Goal: Task Accomplishment & Management: Use online tool/utility

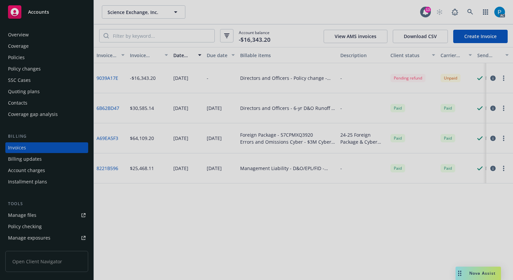
click at [58, 11] on div at bounding box center [256, 140] width 513 height 280
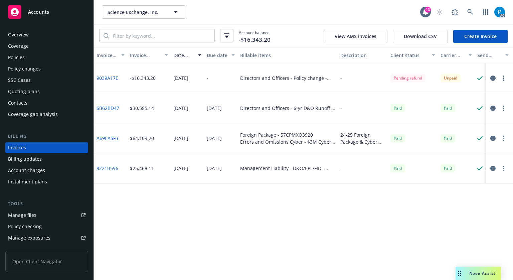
click at [53, 12] on div "Accounts" at bounding box center [47, 11] width 78 height 13
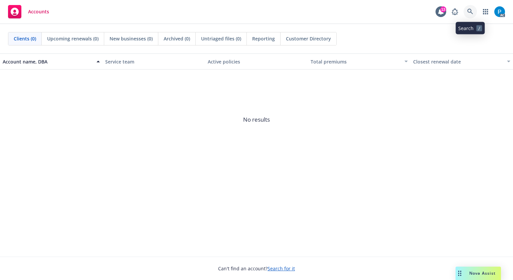
click at [471, 13] on icon at bounding box center [471, 12] width 6 height 6
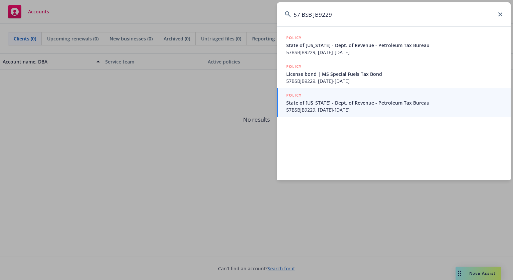
click at [301, 16] on input "57 BSB JB9229" at bounding box center [394, 14] width 234 height 24
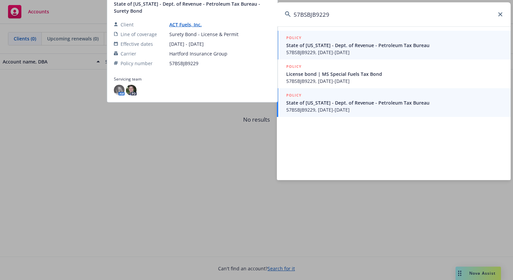
type input "57BSBJB9229"
click at [336, 98] on div "POLICY" at bounding box center [394, 95] width 217 height 7
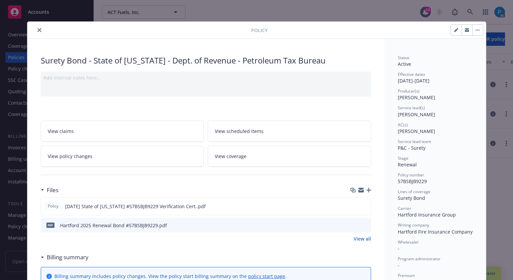
click at [37, 29] on icon "close" at bounding box center [39, 30] width 4 height 4
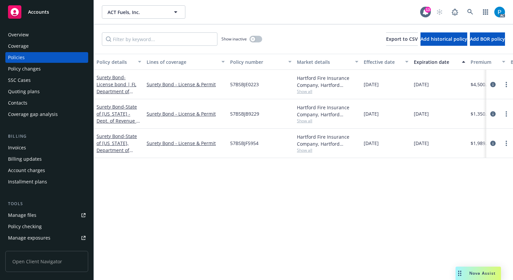
click at [27, 144] on div "Invoices" at bounding box center [47, 147] width 78 height 11
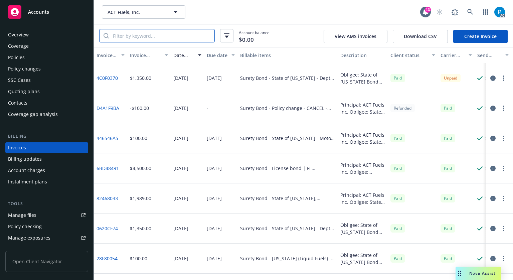
click at [178, 38] on input "search" at bounding box center [162, 35] width 106 height 13
paste input "57BSBJB9229"
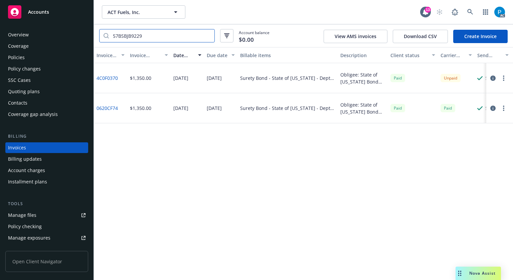
type input "57BSBJB9229"
click at [494, 76] on icon "button" at bounding box center [493, 78] width 5 height 5
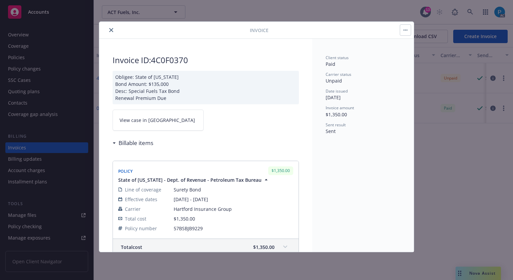
click at [153, 113] on link "View case in [GEOGRAPHIC_DATA]" at bounding box center [158, 120] width 91 height 21
click at [111, 29] on icon "close" at bounding box center [111, 30] width 4 height 4
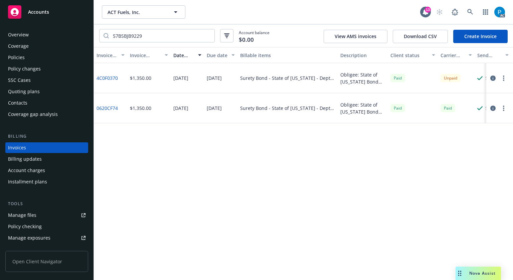
click at [43, 11] on span "Accounts" at bounding box center [38, 11] width 21 height 5
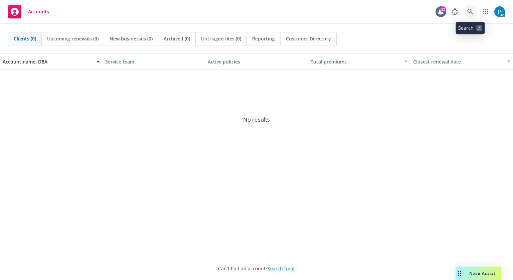
click at [473, 9] on icon at bounding box center [471, 12] width 6 height 6
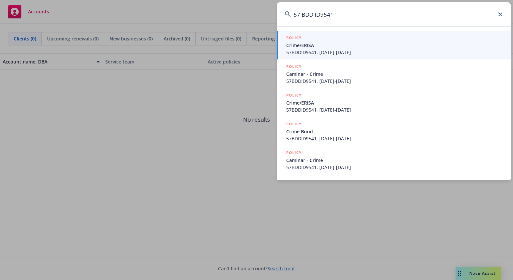
click at [300, 13] on input "57 BDD ID9541" at bounding box center [394, 14] width 234 height 24
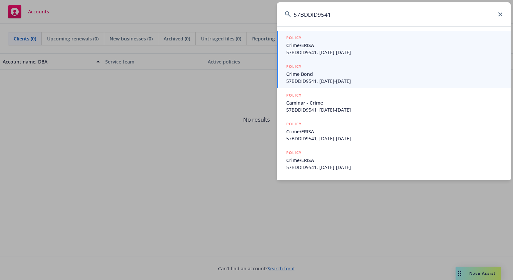
type input "57BDDID9541"
click at [333, 76] on span "Crime Bond" at bounding box center [394, 74] width 217 height 7
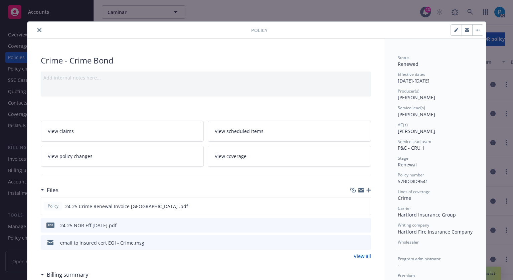
click at [39, 28] on button "close" at bounding box center [39, 30] width 8 height 8
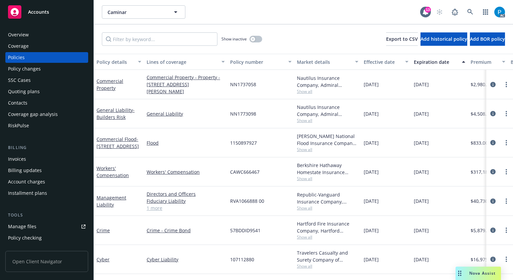
click at [21, 161] on div "Invoices" at bounding box center [17, 159] width 18 height 11
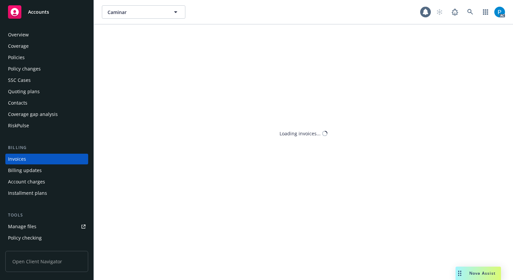
scroll to position [8, 0]
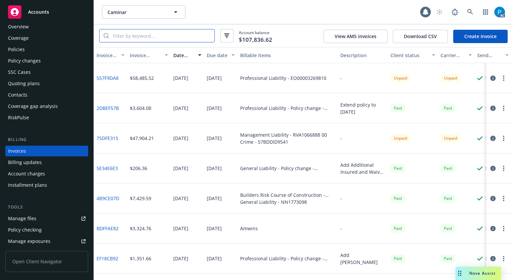
click at [148, 33] on input "search" at bounding box center [162, 35] width 106 height 13
paste input "57BDDID9541"
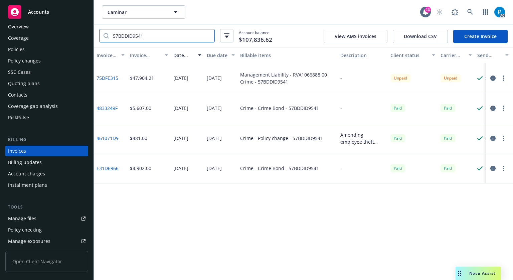
type input "57BDDID9541"
click at [495, 77] on icon "button" at bounding box center [493, 78] width 5 height 5
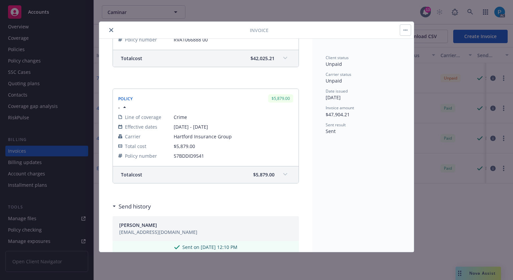
scroll to position [167, 0]
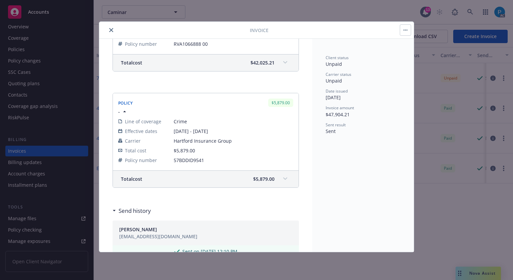
click at [111, 26] on button "close" at bounding box center [111, 30] width 8 height 8
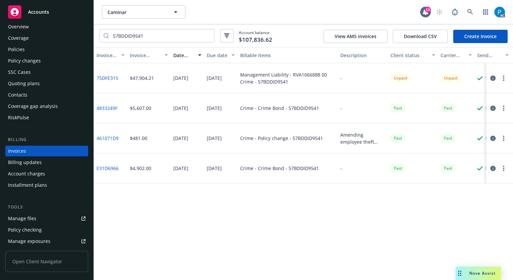
click at [20, 52] on div "Policies" at bounding box center [16, 49] width 17 height 11
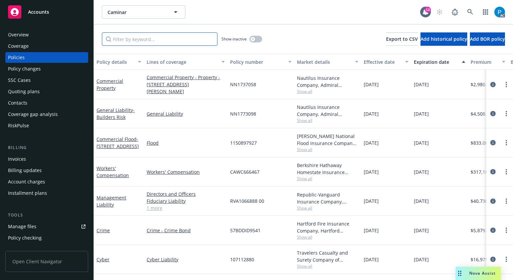
click at [160, 40] on input "Filter by keyword..." at bounding box center [160, 38] width 116 height 13
paste input "57BDDID9541"
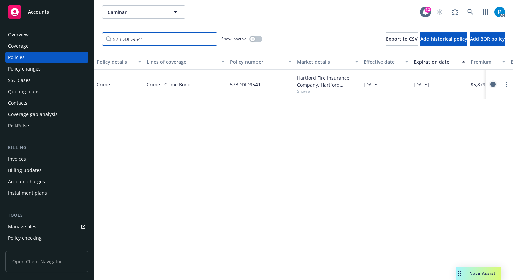
type input "57BDDID9541"
click at [491, 84] on icon "circleInformation" at bounding box center [493, 84] width 5 height 5
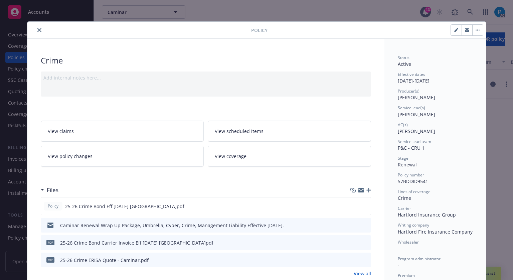
click at [37, 28] on icon "close" at bounding box center [39, 30] width 4 height 4
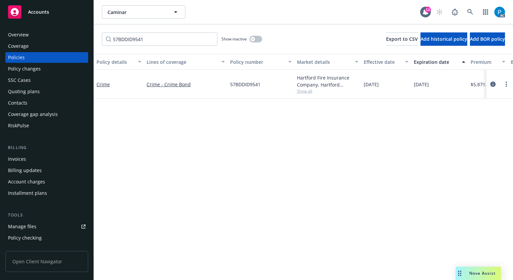
click at [46, 10] on span "Accounts" at bounding box center [38, 11] width 21 height 5
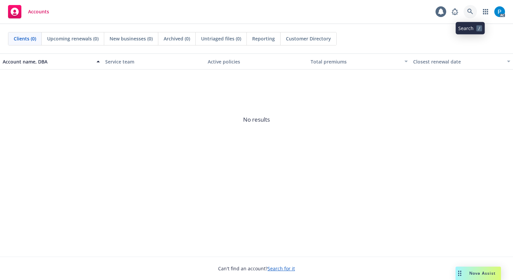
click at [471, 9] on icon at bounding box center [471, 12] width 6 height 6
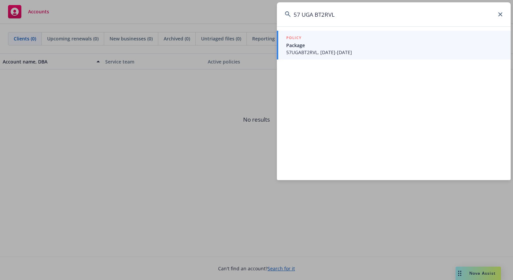
click at [306, 13] on input "57 UGA BT2RVL" at bounding box center [394, 14] width 234 height 24
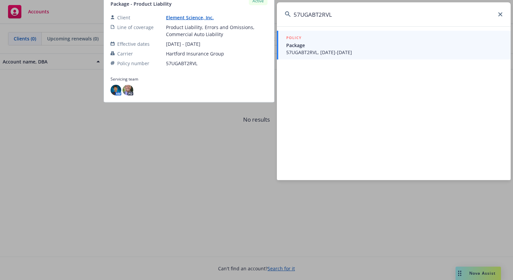
type input "57UGABT2RVL"
click at [312, 50] on span "57UGABT2RVL, [DATE]-[DATE]" at bounding box center [394, 52] width 217 height 7
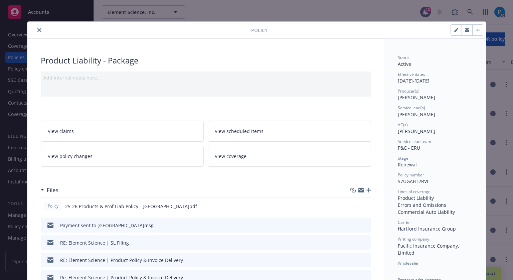
click at [37, 28] on icon "close" at bounding box center [39, 30] width 4 height 4
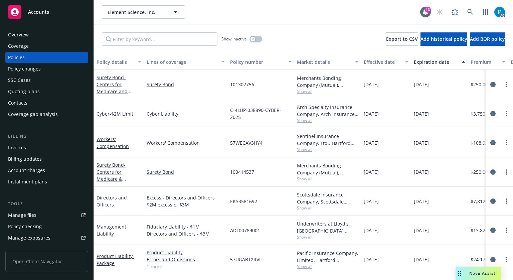
click at [26, 149] on div "Invoices" at bounding box center [47, 147] width 78 height 11
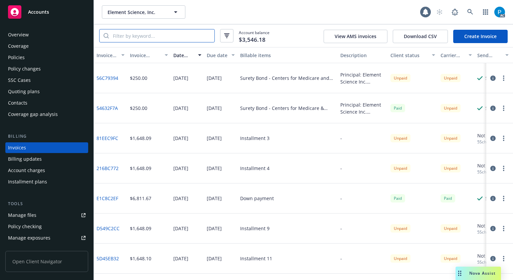
click at [164, 38] on input "search" at bounding box center [162, 35] width 106 height 13
paste input "57UGABT2RVL"
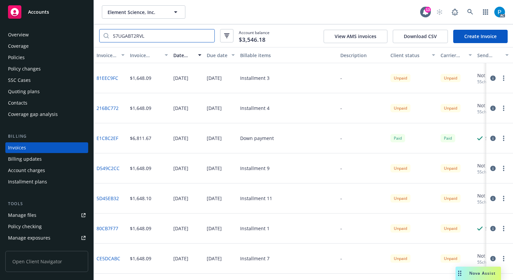
type input "57UGABT2RVL"
click at [20, 55] on div "Policies" at bounding box center [16, 57] width 17 height 11
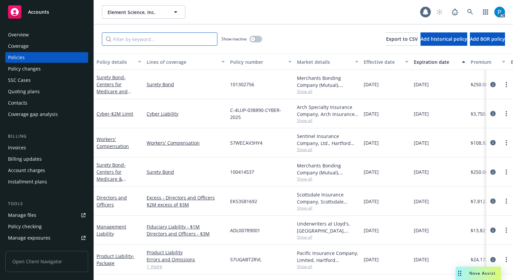
click at [166, 36] on input "Filter by keyword..." at bounding box center [160, 38] width 116 height 13
paste input "57UGABT2RVL"
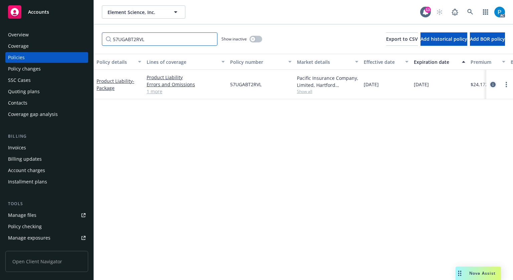
type input "57UGABT2RVL"
click at [491, 87] on icon "circleInformation" at bounding box center [493, 84] width 5 height 5
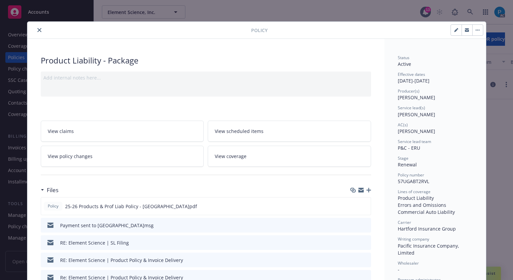
scroll to position [20, 0]
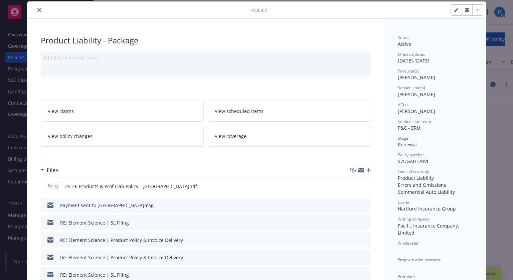
click at [37, 9] on icon "close" at bounding box center [39, 10] width 4 height 4
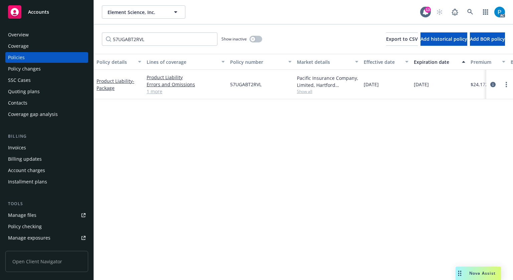
click at [37, 7] on div "Accounts" at bounding box center [47, 11] width 78 height 13
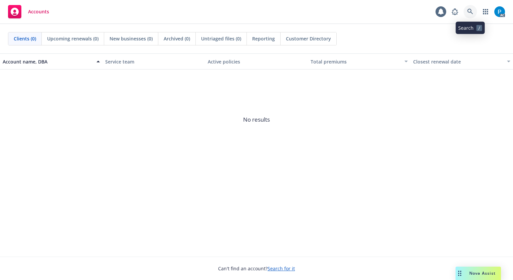
click at [466, 10] on link at bounding box center [470, 11] width 13 height 13
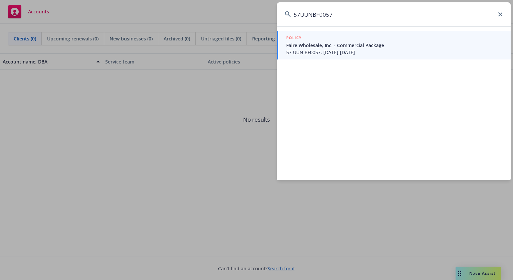
click at [298, 14] on input "57UUNBF0057" at bounding box center [394, 14] width 234 height 24
click at [314, 13] on input "5 7UUNBF0057" at bounding box center [394, 14] width 234 height 24
type input "5 7UUN BF0057"
click at [341, 48] on span "Faire Wholesale, Inc. - Commercial Package" at bounding box center [394, 45] width 217 height 7
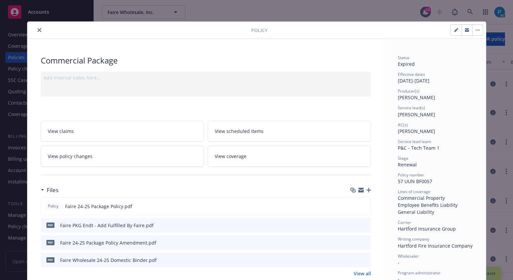
click at [33, 35] on div "Policy" at bounding box center [256, 30] width 459 height 17
click at [39, 31] on button "close" at bounding box center [39, 30] width 8 height 8
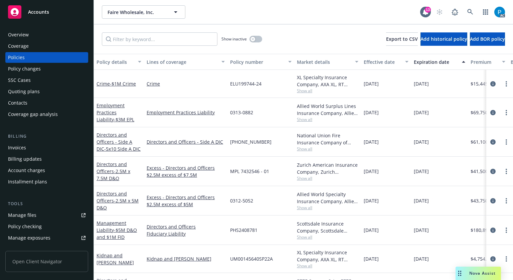
click at [26, 152] on div "Invoices" at bounding box center [47, 147] width 78 height 11
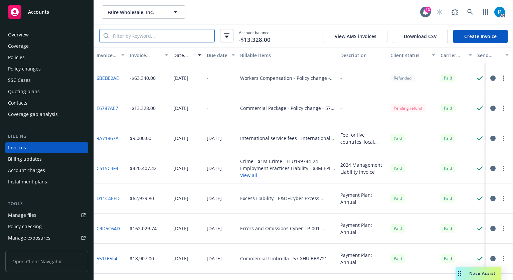
click at [151, 36] on input "search" at bounding box center [162, 35] width 106 height 13
paste input "5 7UUN BF0057"
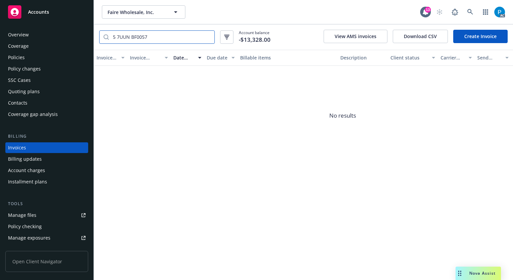
type input "5 7UUN BF0057"
click at [56, 10] on div "Accounts" at bounding box center [47, 11] width 78 height 13
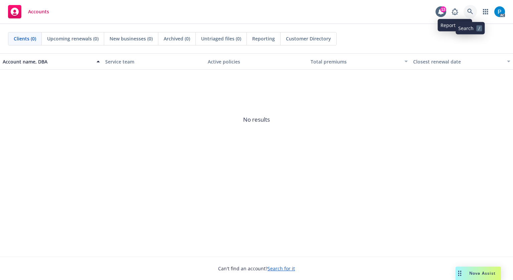
click at [472, 8] on link at bounding box center [470, 11] width 13 height 13
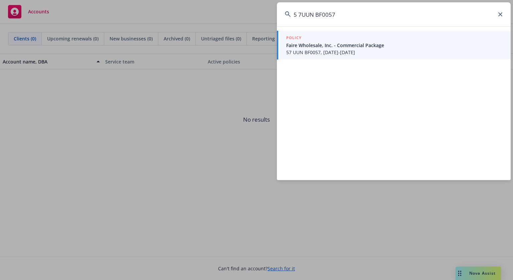
drag, startPoint x: 297, startPoint y: 13, endPoint x: 302, endPoint y: 20, distance: 8.3
click at [298, 13] on input "5 7UUN BF0057" at bounding box center [394, 14] width 234 height 24
type input "57 UUN BF0057"
click at [314, 42] on span "Faire Wholesale, Inc. - Commercial Package" at bounding box center [394, 45] width 217 height 7
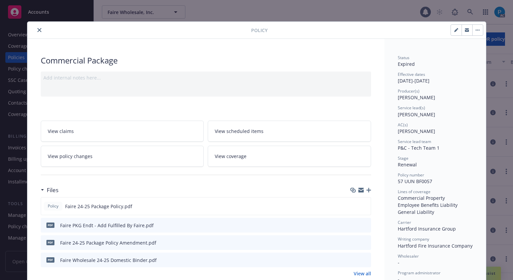
scroll to position [20, 0]
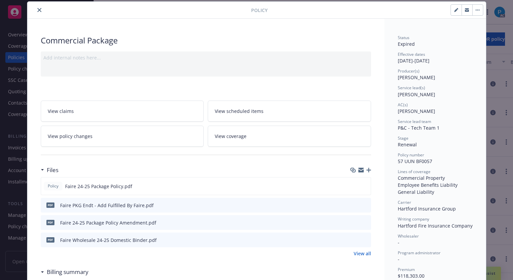
click at [35, 10] on button "close" at bounding box center [39, 10] width 8 height 8
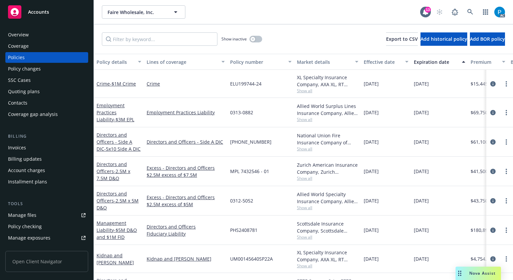
click at [18, 146] on div "Invoices" at bounding box center [17, 147] width 18 height 11
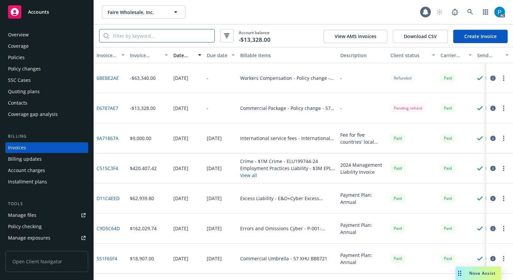
click at [170, 37] on input "search" at bounding box center [162, 35] width 106 height 13
paste input "57 UUN BF0057"
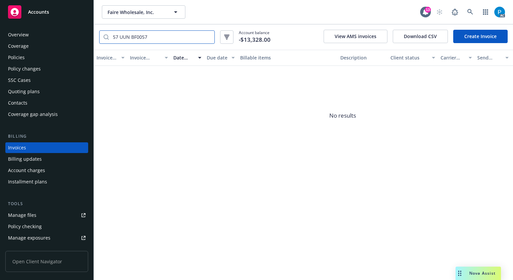
type input "57 UUN BF0057"
click at [61, 13] on div "Accounts" at bounding box center [47, 11] width 78 height 13
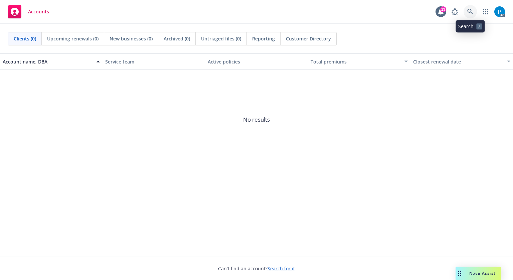
click at [467, 11] on link at bounding box center [470, 11] width 13 height 13
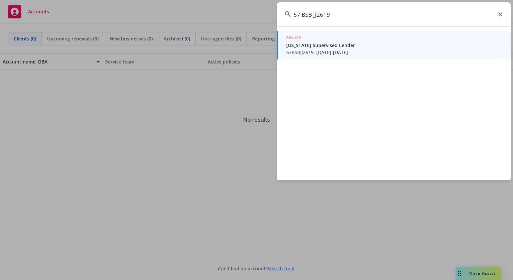
click at [303, 11] on input "57 BSB JJ2619" at bounding box center [394, 14] width 234 height 24
type input "57BSBJJ2619"
click at [320, 34] on div "POLICY" at bounding box center [394, 37] width 217 height 7
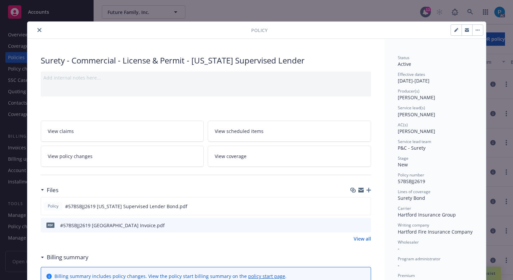
click at [37, 30] on icon "close" at bounding box center [39, 30] width 4 height 4
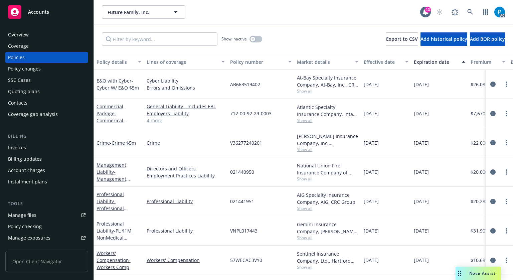
click at [39, 148] on div "Invoices" at bounding box center [47, 147] width 78 height 11
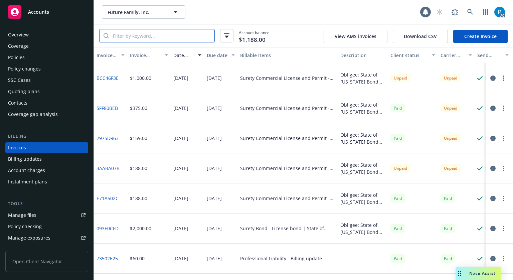
click at [167, 38] on input "search" at bounding box center [162, 35] width 106 height 13
paste input "57BSBJJ2619"
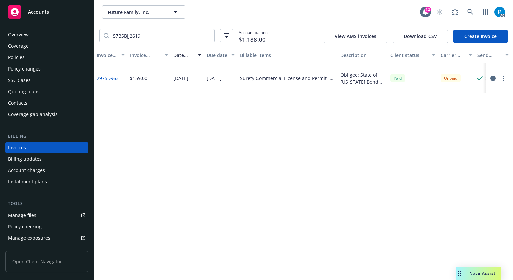
click at [488, 78] on div at bounding box center [500, 78] width 27 height 30
click at [491, 79] on icon "button" at bounding box center [493, 78] width 5 height 5
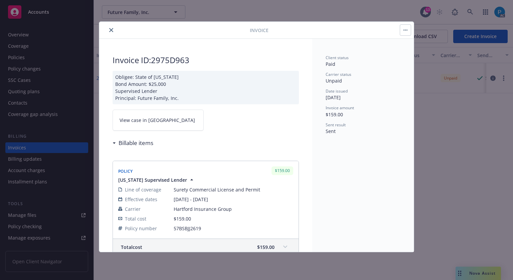
click at [156, 121] on link "View case in [GEOGRAPHIC_DATA]" at bounding box center [158, 120] width 91 height 21
click at [112, 28] on icon "close" at bounding box center [111, 30] width 4 height 4
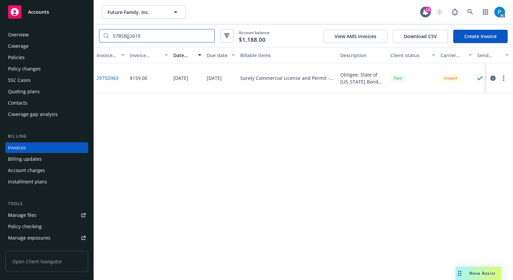
click at [156, 38] on input "57BSBJJ2619" at bounding box center [162, 35] width 106 height 13
paste input "7887"
type input "57BSBJJ7887"
click at [493, 79] on icon "button" at bounding box center [493, 78] width 5 height 5
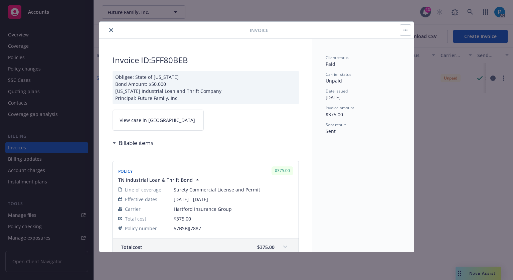
click at [146, 117] on span "View case in [GEOGRAPHIC_DATA]" at bounding box center [158, 120] width 76 height 7
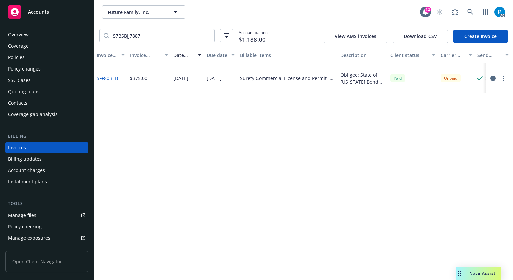
click at [48, 16] on div "Accounts" at bounding box center [47, 11] width 78 height 13
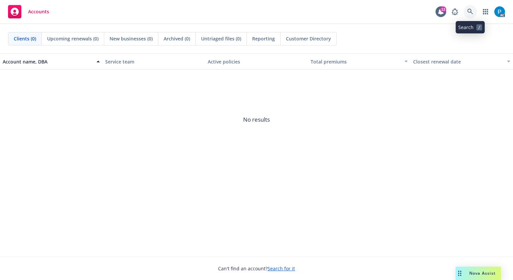
click at [474, 9] on link at bounding box center [470, 11] width 13 height 13
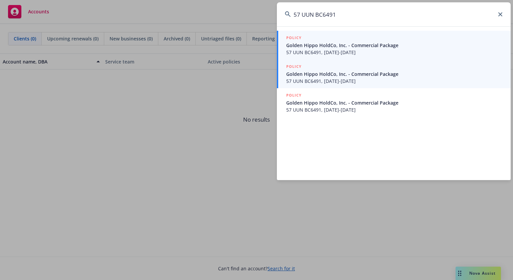
type input "57 UUN BC6491"
click at [330, 73] on span "Golden Hippo HoldCo, Inc. - Commercial Package" at bounding box center [394, 74] width 217 height 7
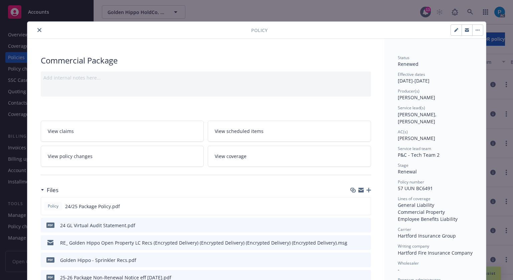
click at [35, 28] on button "close" at bounding box center [39, 30] width 8 height 8
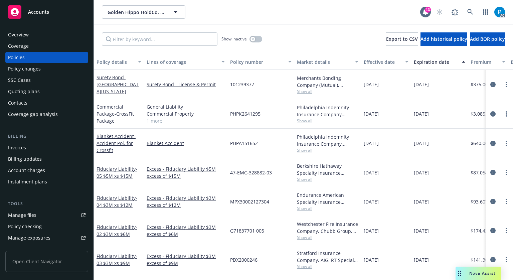
click at [29, 149] on div "Invoices" at bounding box center [47, 147] width 78 height 11
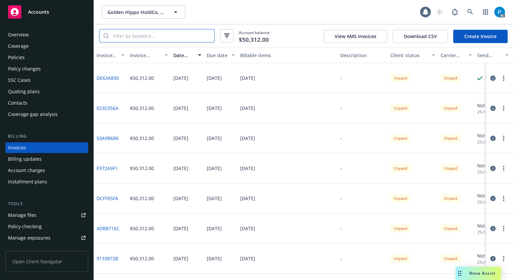
click at [148, 34] on input "search" at bounding box center [162, 35] width 106 height 13
paste input "57 UUN BC6491"
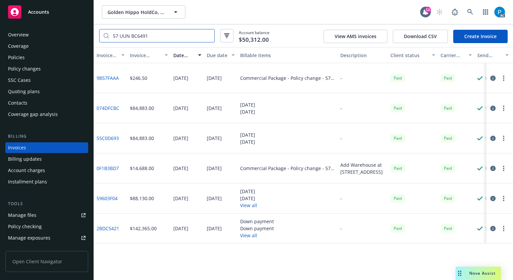
type input "57 UUN BC6491"
click at [65, 9] on div "Accounts" at bounding box center [47, 11] width 78 height 13
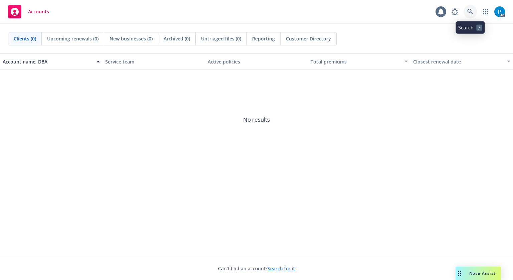
click at [471, 12] on icon at bounding box center [471, 12] width 6 height 6
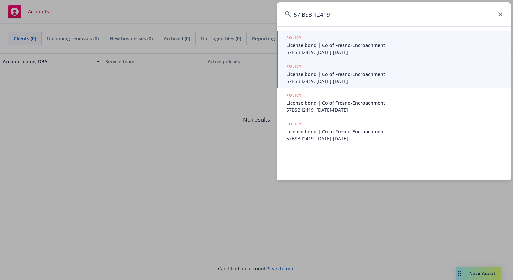
drag, startPoint x: 302, startPoint y: 13, endPoint x: 309, endPoint y: 41, distance: 29.1
click at [305, 18] on input "57 BSB II2419" at bounding box center [394, 14] width 234 height 24
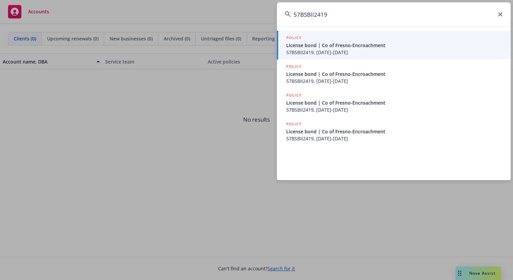
type input "57BSBII2419"
click at [355, 51] on span "57BSBII2419, [DATE]-[DATE]" at bounding box center [394, 52] width 217 height 7
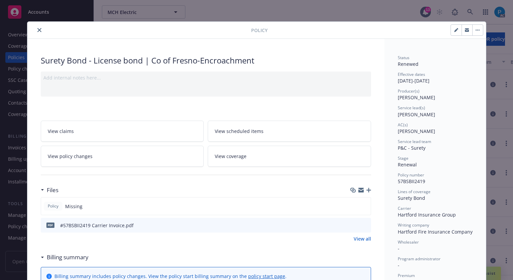
click at [39, 33] on button "close" at bounding box center [39, 30] width 8 height 8
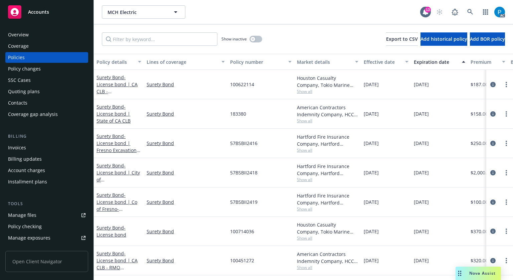
click at [31, 145] on div "Invoices" at bounding box center [47, 147] width 78 height 11
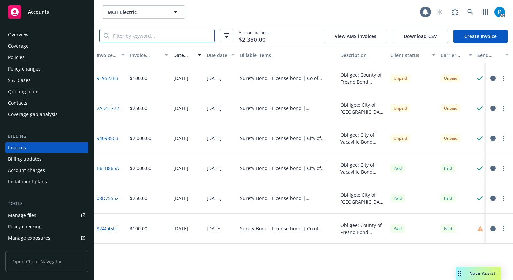
click at [158, 36] on input "search" at bounding box center [162, 35] width 106 height 13
paste input "57BSBII2419"
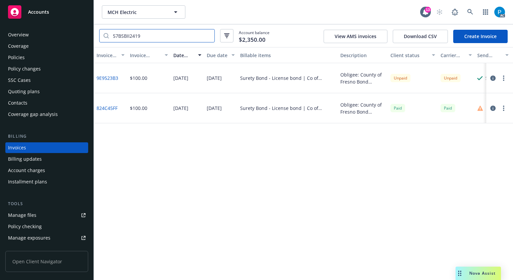
type input "57BSBII2419"
click at [26, 61] on div "Policies" at bounding box center [47, 57] width 78 height 11
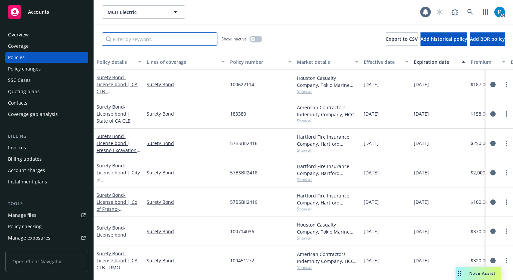
click at [160, 38] on input "Filter by keyword..." at bounding box center [160, 38] width 116 height 13
paste input "57BSBII2419"
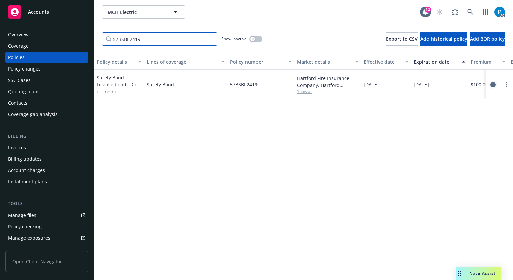
type input "57BSBII2419"
click at [491, 82] on icon "circleInformation" at bounding box center [493, 84] width 5 height 5
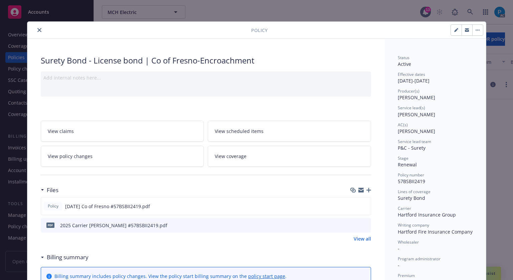
click at [35, 30] on button "close" at bounding box center [39, 30] width 8 height 8
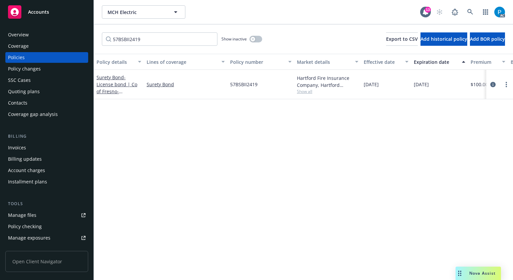
click at [55, 10] on div "Accounts" at bounding box center [47, 11] width 78 height 13
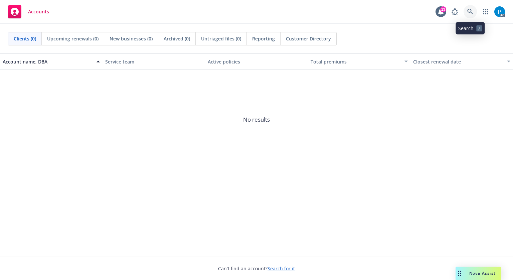
click at [469, 9] on icon at bounding box center [471, 12] width 6 height 6
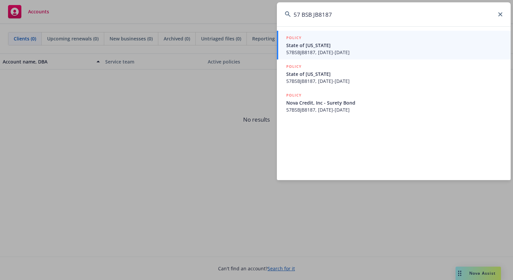
click at [302, 12] on input "57 BSB JB8187" at bounding box center [394, 14] width 234 height 24
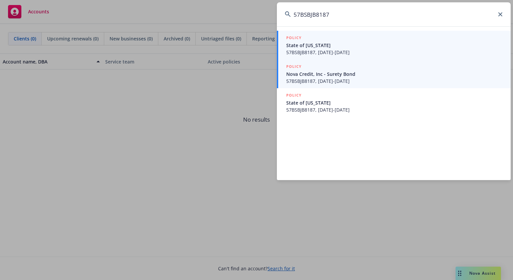
type input "57BSBJB8187"
click at [349, 52] on span "57BSBJB8187, [DATE]-[DATE]" at bounding box center [394, 52] width 217 height 7
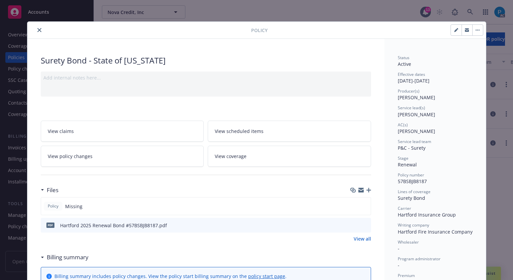
click at [36, 26] on button "close" at bounding box center [39, 30] width 8 height 8
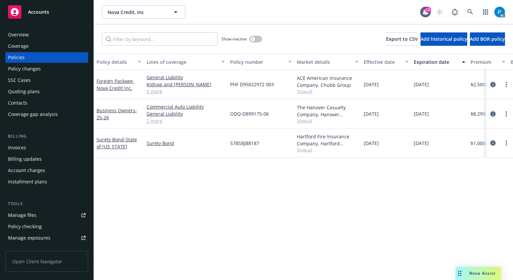
click at [44, 14] on span "Accounts" at bounding box center [38, 11] width 21 height 5
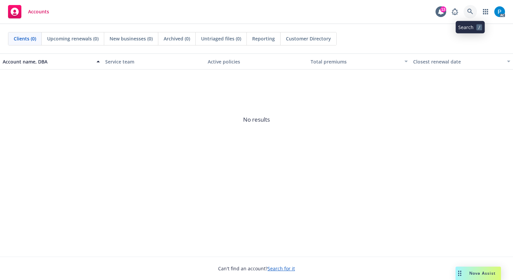
click at [475, 10] on link at bounding box center [470, 11] width 13 height 13
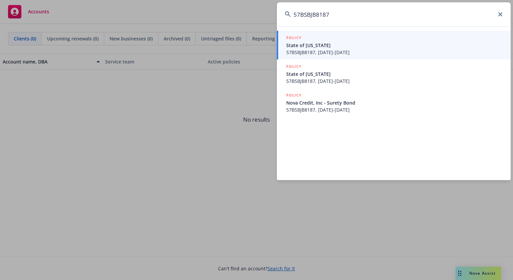
type input "57BSBJB8187"
click at [346, 46] on span "State of [US_STATE]" at bounding box center [394, 45] width 217 height 7
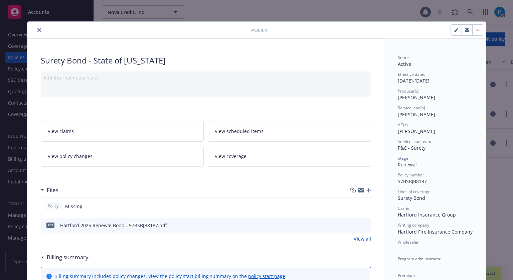
scroll to position [20, 0]
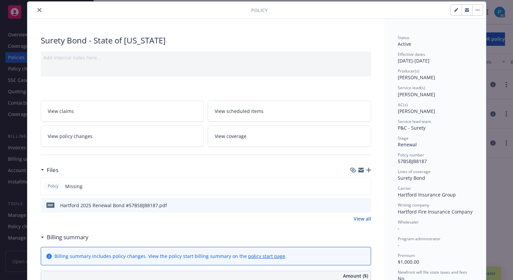
drag, startPoint x: 37, startPoint y: 12, endPoint x: 36, endPoint y: 21, distance: 9.4
click at [37, 12] on button "close" at bounding box center [39, 10] width 8 height 8
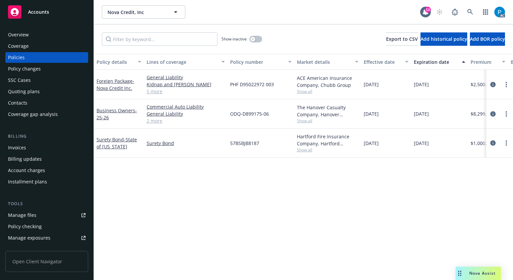
click at [20, 146] on div "Invoices" at bounding box center [17, 147] width 18 height 11
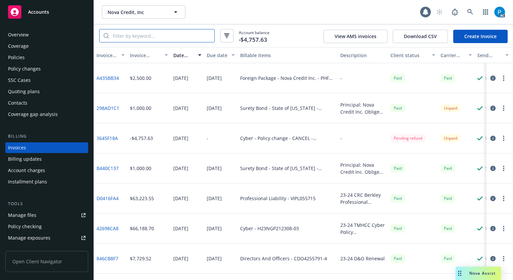
click at [150, 35] on input "search" at bounding box center [162, 35] width 106 height 13
paste input "57BSBJB8187"
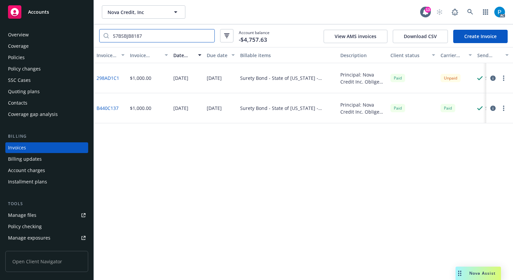
type input "57BSBJB8187"
click at [495, 76] on icon "button" at bounding box center [493, 78] width 5 height 5
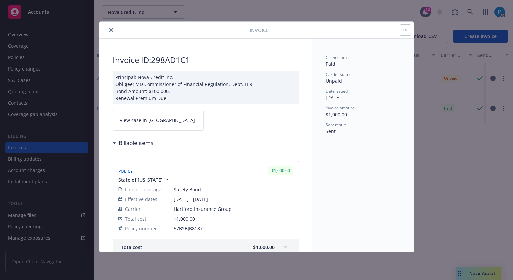
click at [159, 116] on link "View case in [GEOGRAPHIC_DATA]" at bounding box center [158, 120] width 91 height 21
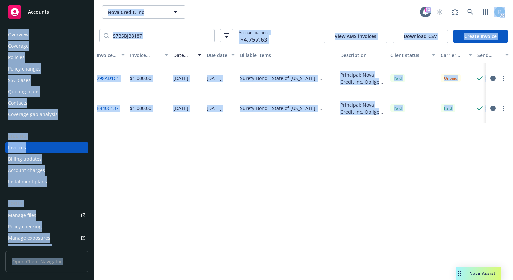
click at [66, 12] on div "Accounts" at bounding box center [47, 11] width 78 height 13
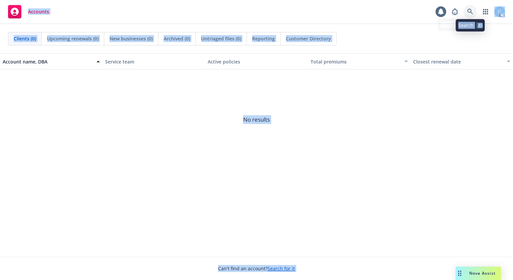
click at [468, 8] on link at bounding box center [470, 11] width 13 height 13
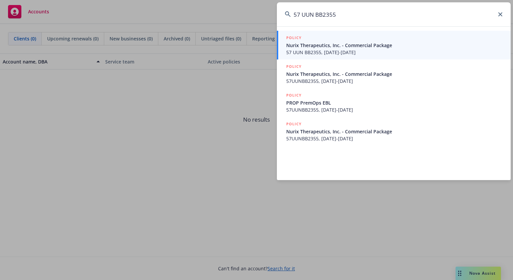
type input "57 UUN BB2355"
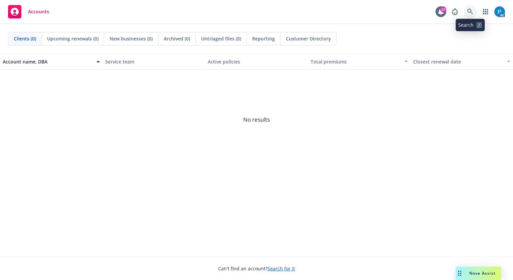
click at [473, 9] on icon at bounding box center [471, 12] width 6 height 6
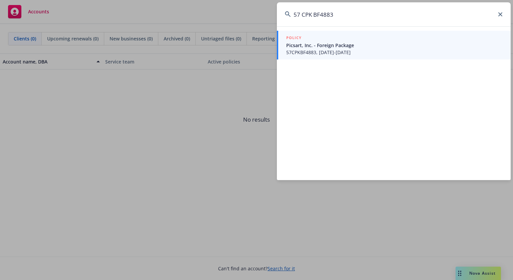
click at [303, 15] on input "57 CPK BF4883" at bounding box center [394, 14] width 234 height 24
type input "57CPKBF4883"
click at [332, 43] on span "Picsart, Inc. - Foreign Package" at bounding box center [394, 45] width 217 height 7
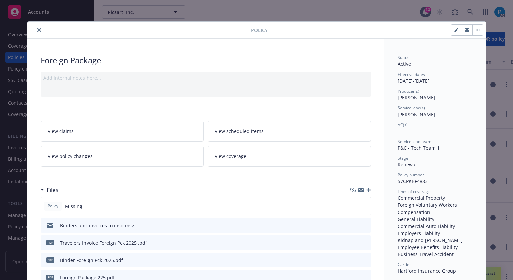
click at [32, 27] on div at bounding box center [140, 30] width 221 height 8
click at [35, 29] on button "close" at bounding box center [39, 30] width 8 height 8
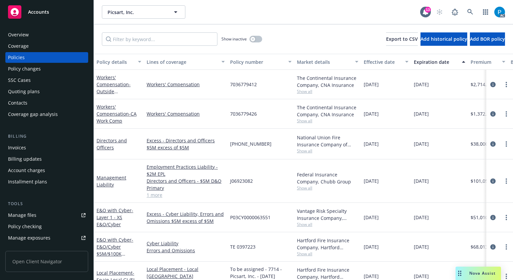
click at [28, 146] on div "Invoices" at bounding box center [47, 147] width 78 height 11
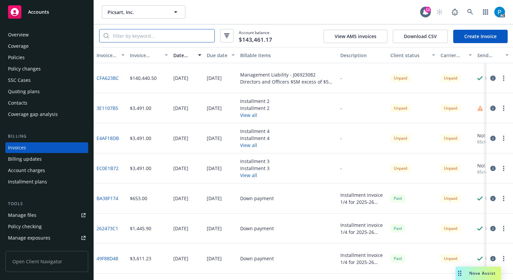
click at [175, 36] on input "search" at bounding box center [162, 35] width 106 height 13
paste input "57CPKBF4883"
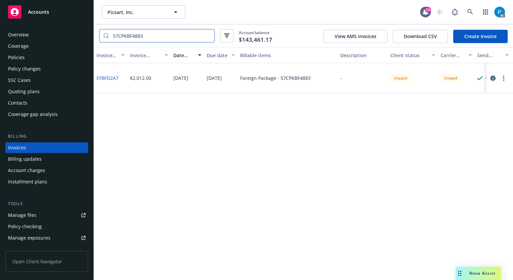
type input "57CPKBF4883"
click at [53, 13] on div "Accounts" at bounding box center [47, 11] width 78 height 13
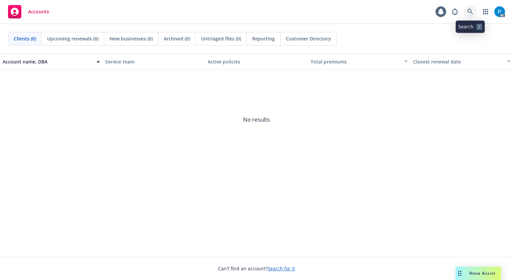
click at [474, 8] on link at bounding box center [470, 11] width 13 height 13
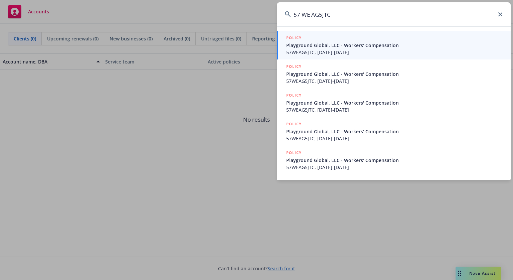
click at [300, 16] on input "57 WE AG5JTC" at bounding box center [394, 14] width 234 height 24
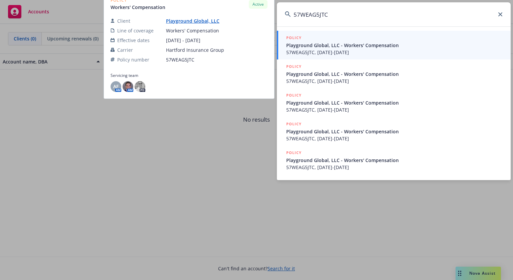
type input "57WEAG5JTC"
click at [351, 44] on span "Playground Global, LLC - Workers' Compensation" at bounding box center [394, 45] width 217 height 7
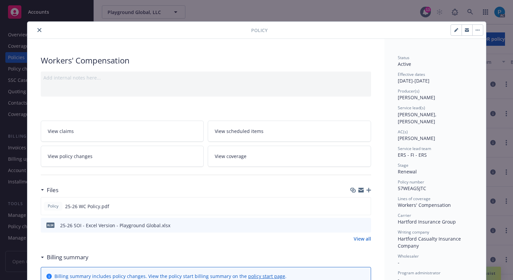
click at [36, 26] on button "close" at bounding box center [39, 30] width 8 height 8
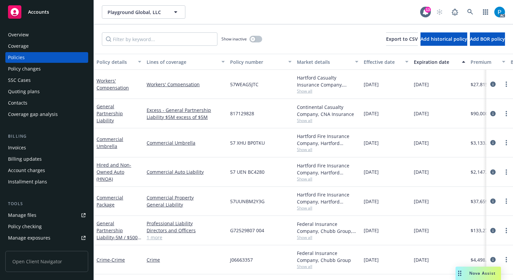
click at [30, 148] on div "Invoices" at bounding box center [47, 147] width 78 height 11
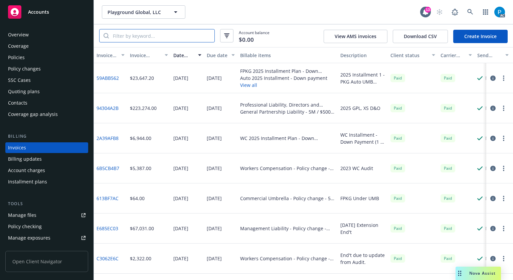
click at [164, 36] on input "search" at bounding box center [162, 35] width 106 height 13
paste input "57WEAG5JTC"
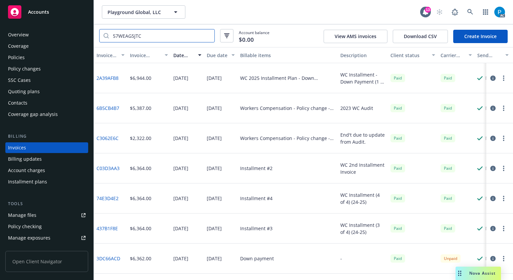
type input "57WEAG5JTC"
click at [37, 60] on div "Policies" at bounding box center [47, 57] width 78 height 11
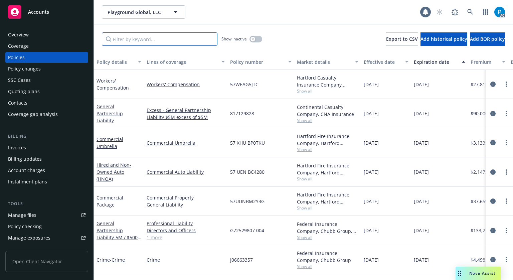
click at [159, 39] on input "Filter by keyword..." at bounding box center [160, 38] width 116 height 13
paste input "57WEAG5JTC"
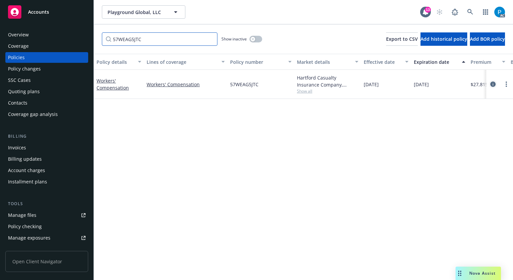
type input "57WEAG5JTC"
click at [489, 81] on link "circleInformation" at bounding box center [493, 84] width 8 height 8
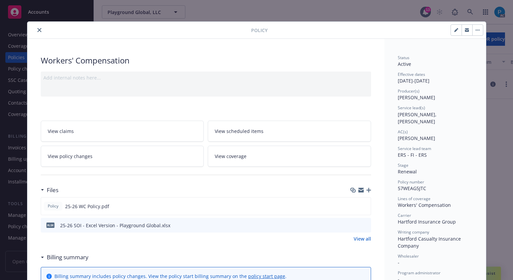
scroll to position [20, 0]
